Goal: Navigation & Orientation: Find specific page/section

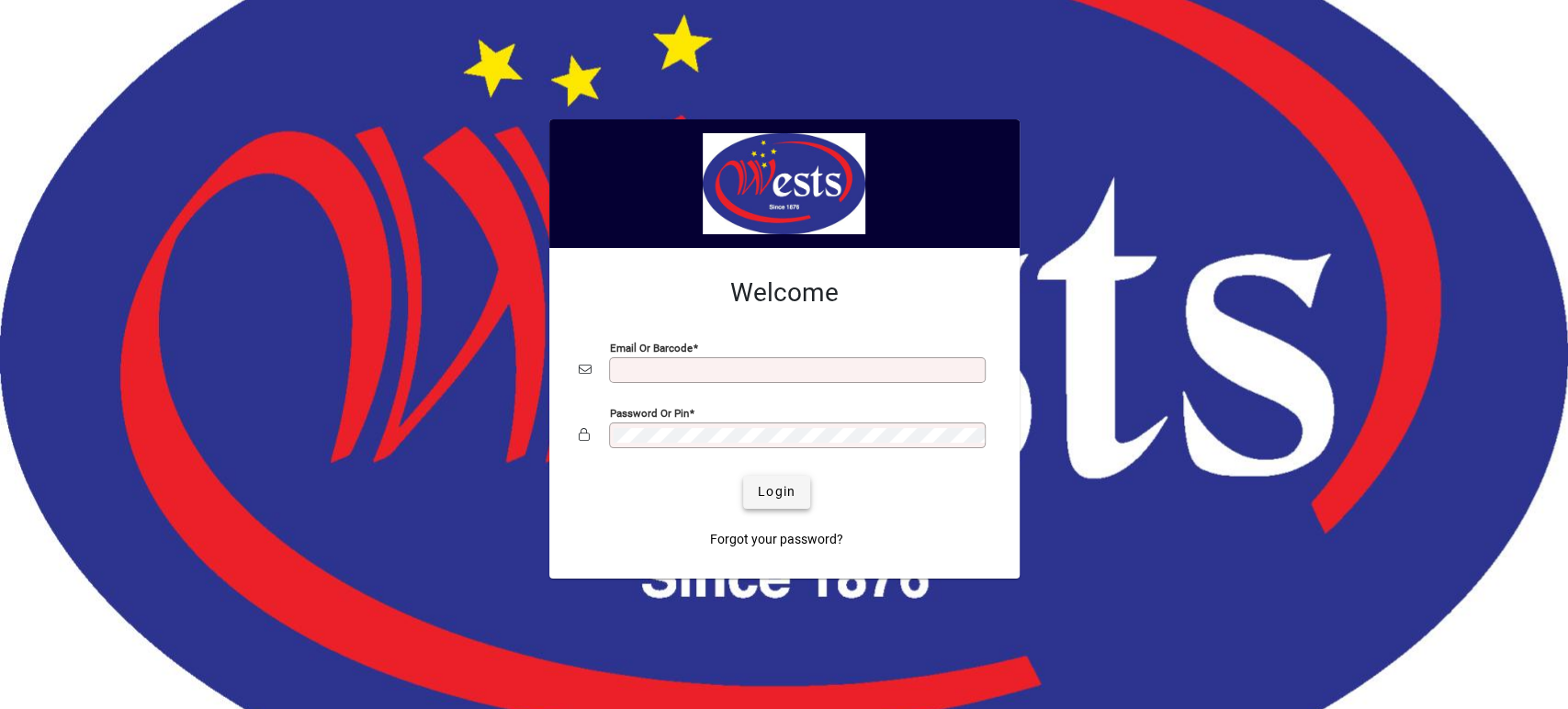
type input "**********"
click at [780, 497] on span "Login" at bounding box center [777, 492] width 38 height 19
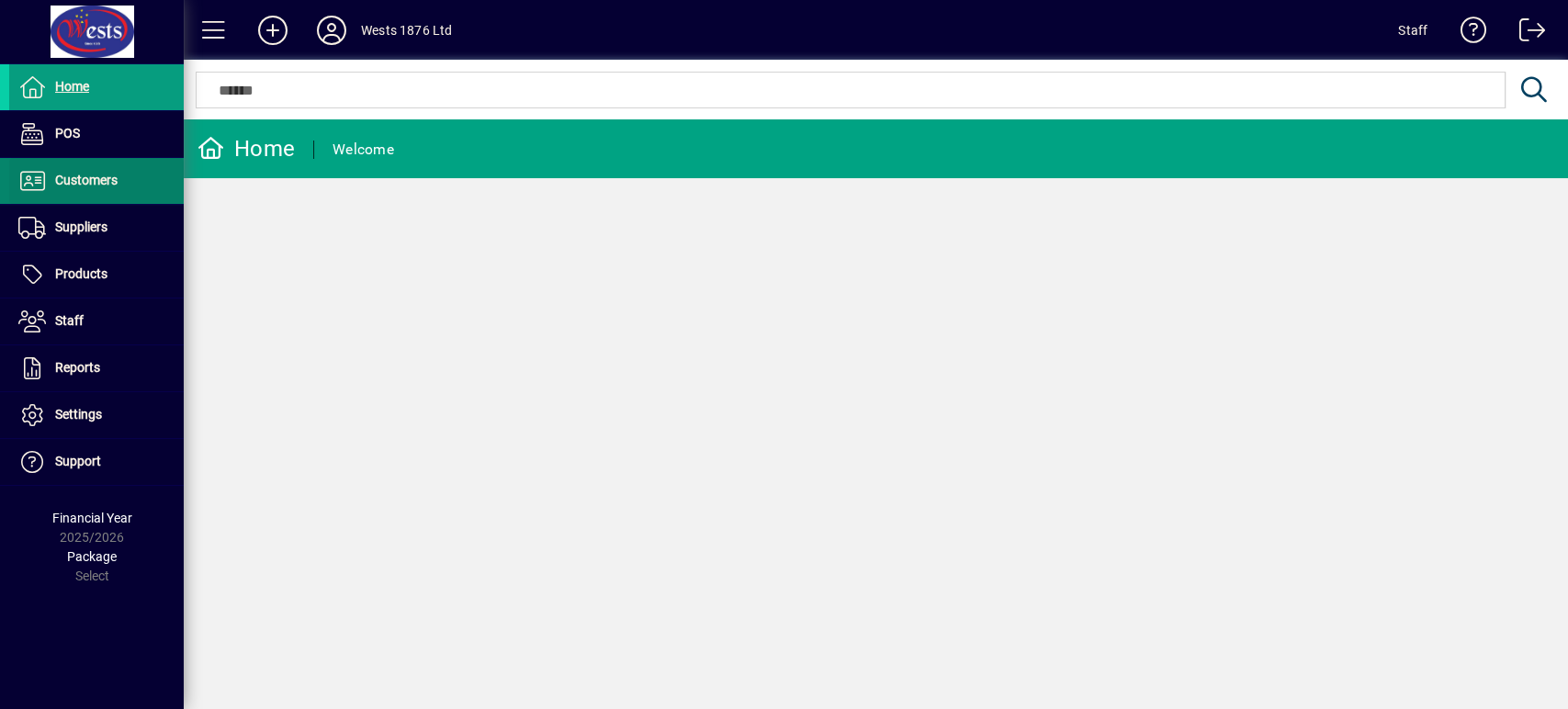
click at [147, 184] on span at bounding box center [96, 181] width 174 height 44
